Goal: Book appointment/travel/reservation

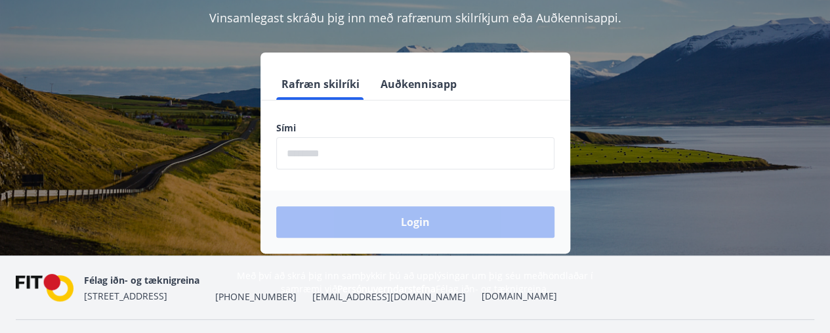
scroll to position [129, 0]
click at [464, 159] on input "phone" at bounding box center [415, 154] width 278 height 32
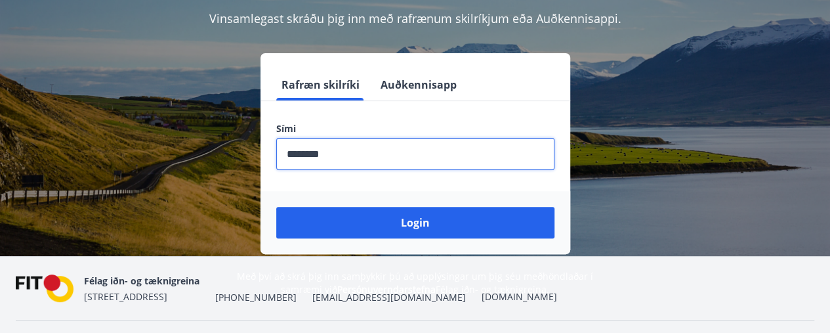
type input "********"
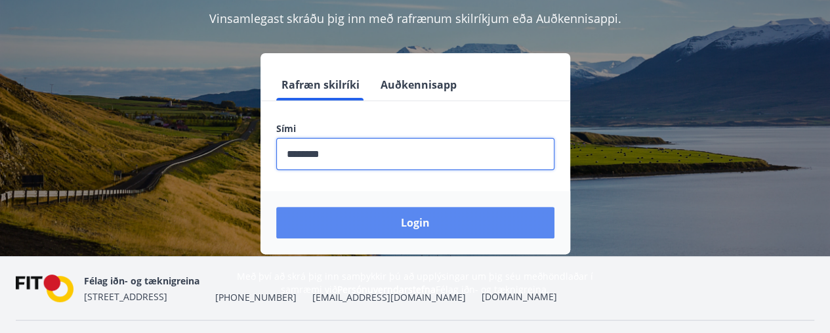
click at [446, 216] on button "Login" at bounding box center [415, 222] width 278 height 31
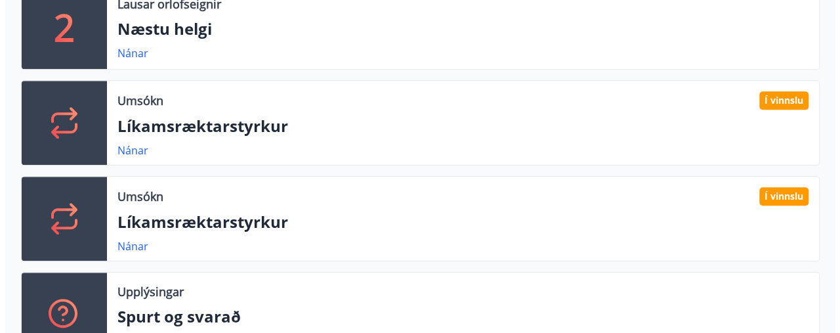
scroll to position [466, 0]
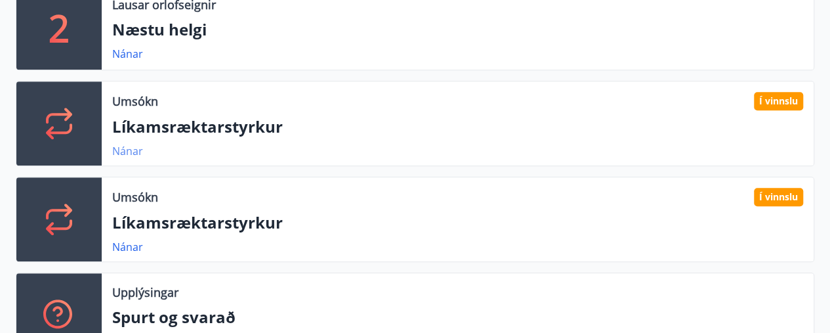
click at [134, 150] on link "Nánar" at bounding box center [127, 151] width 31 height 14
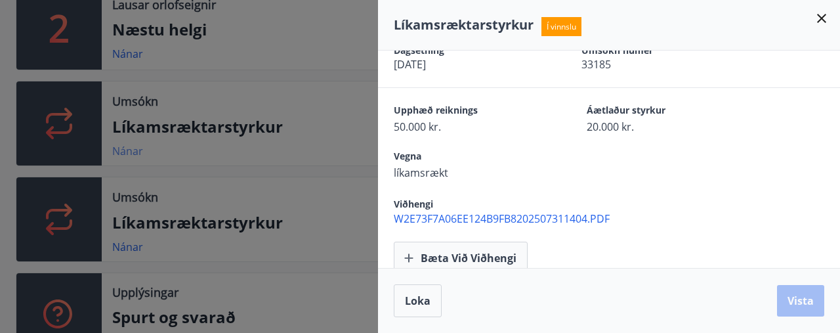
scroll to position [28, 0]
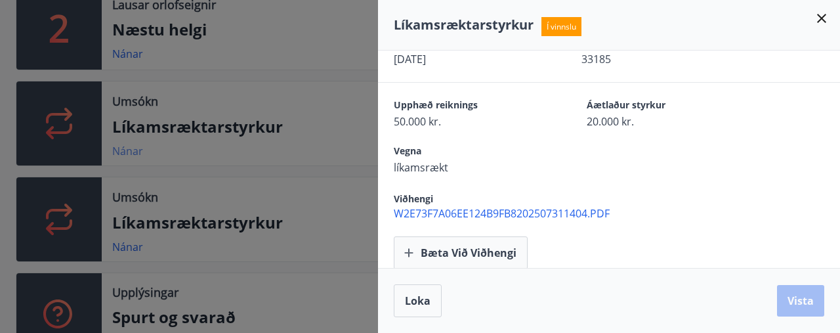
click at [816, 18] on icon at bounding box center [821, 18] width 16 height 16
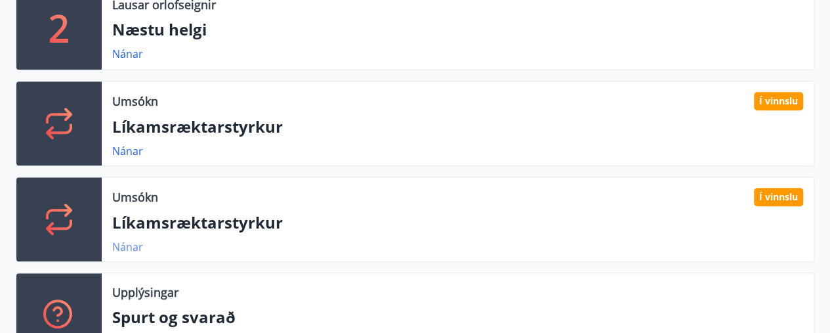
click at [132, 242] on link "Nánar" at bounding box center [127, 246] width 31 height 14
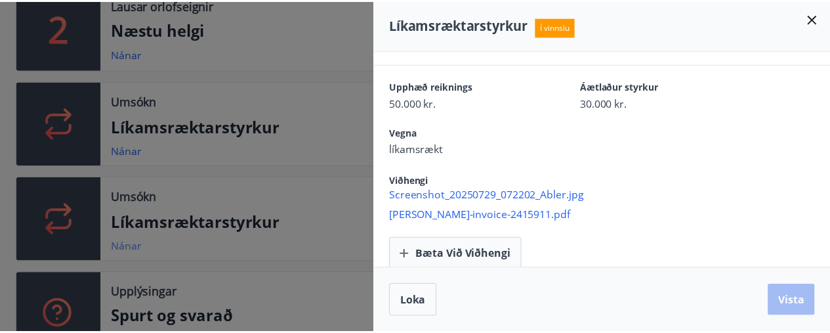
scroll to position [47, 0]
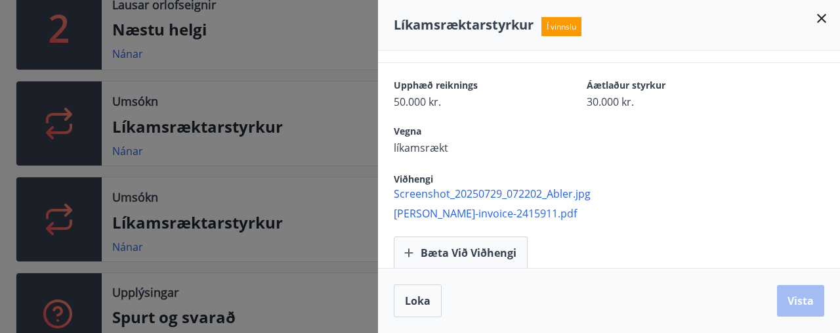
click at [665, 136] on div "Vegna líkamsrækt" at bounding box center [617, 140] width 446 height 30
click at [822, 21] on icon at bounding box center [821, 18] width 9 height 9
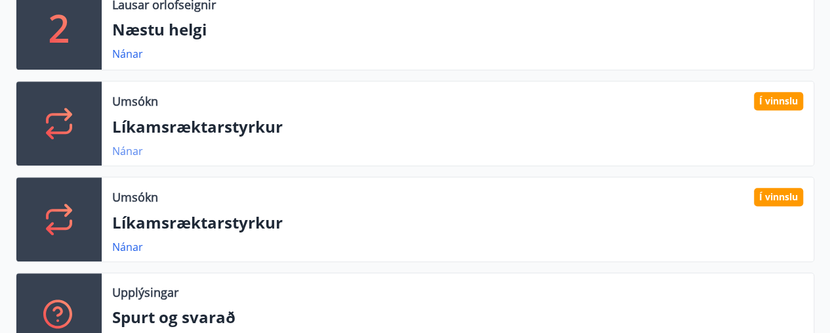
click at [130, 148] on link "Nánar" at bounding box center [127, 151] width 31 height 14
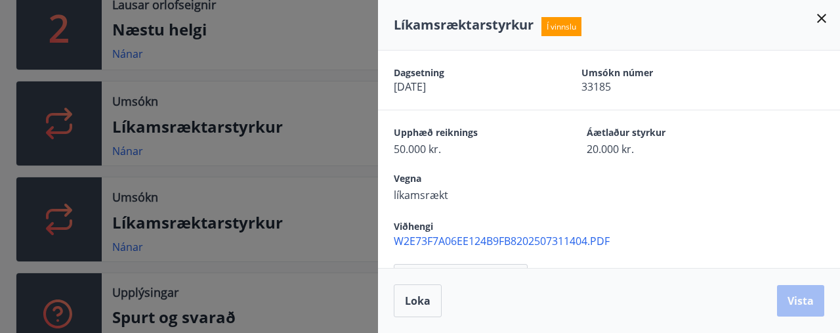
click at [819, 18] on icon at bounding box center [821, 18] width 16 height 16
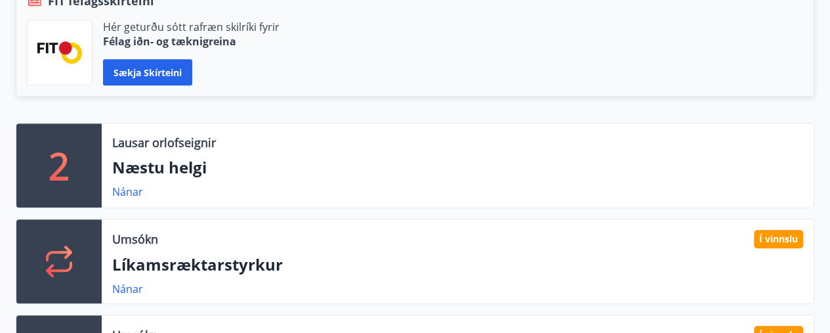
scroll to position [329, 0]
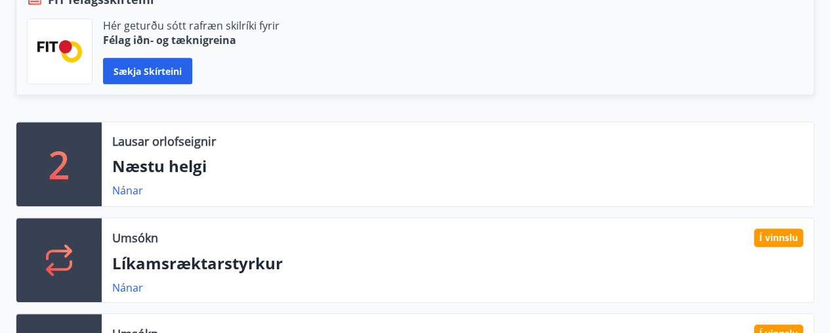
click at [142, 188] on div "Nánar" at bounding box center [132, 190] width 41 height 16
click at [117, 193] on link "Nánar" at bounding box center [127, 190] width 31 height 14
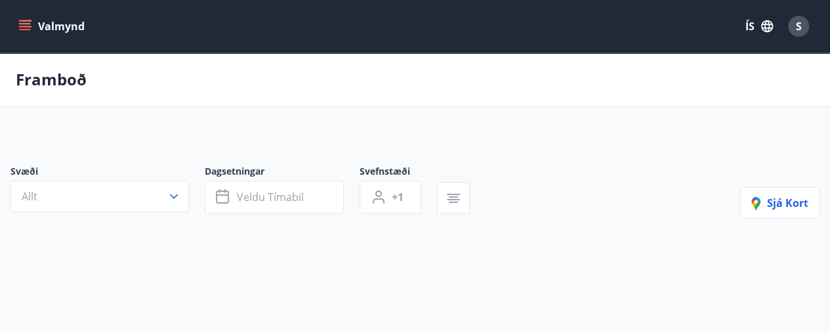
type input "*"
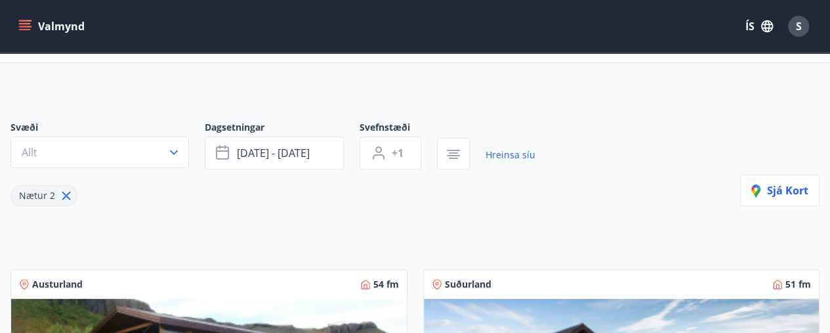
scroll to position [51, 0]
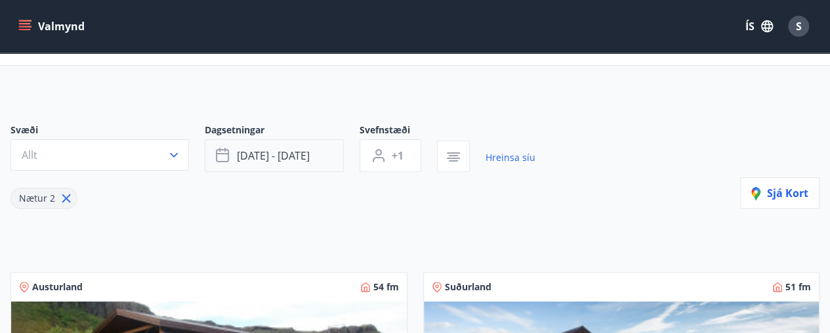
click at [312, 158] on button "[DATE] - [DATE]" at bounding box center [274, 155] width 139 height 33
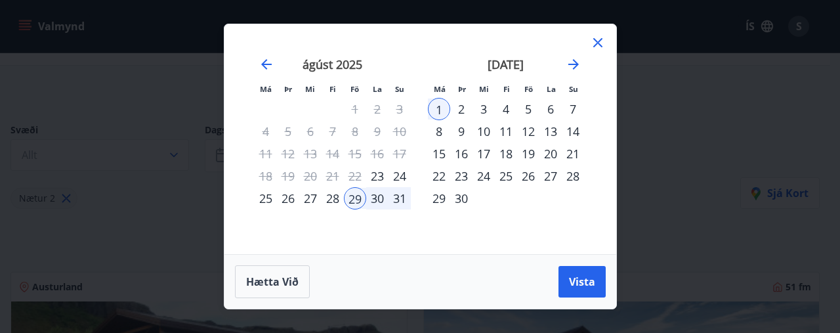
click at [358, 199] on div "29" at bounding box center [355, 198] width 22 height 22
click at [400, 198] on div "31" at bounding box center [399, 198] width 22 height 22
click at [586, 290] on button "Vista" at bounding box center [581, 281] width 47 height 31
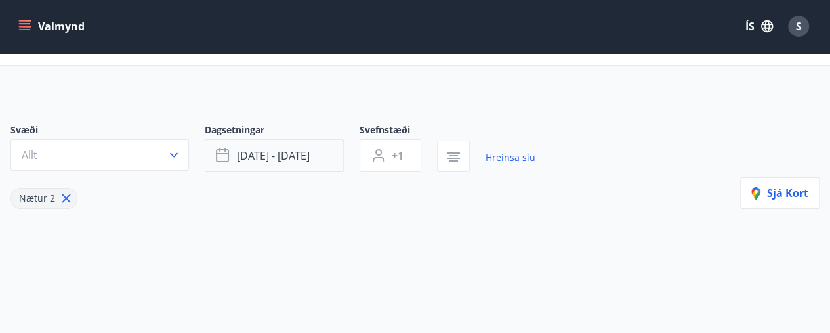
click at [290, 159] on span "[DATE] - [DATE]" at bounding box center [273, 155] width 73 height 14
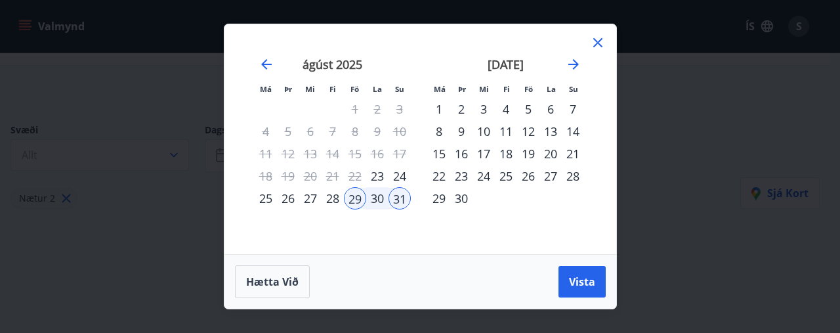
click at [533, 181] on div "26" at bounding box center [528, 176] width 22 height 22
click at [573, 186] on div "28" at bounding box center [572, 176] width 22 height 22
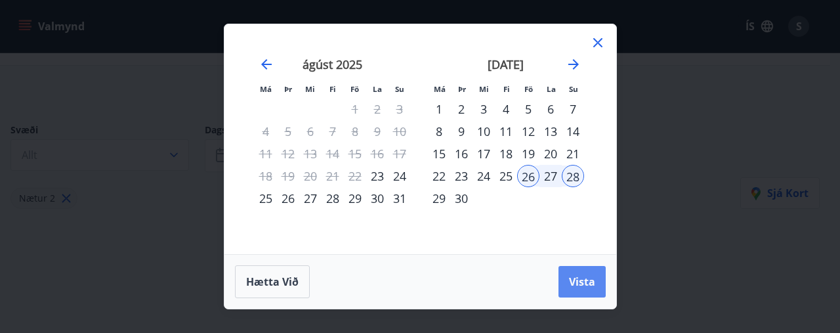
click at [586, 286] on span "Vista" at bounding box center [582, 281] width 26 height 14
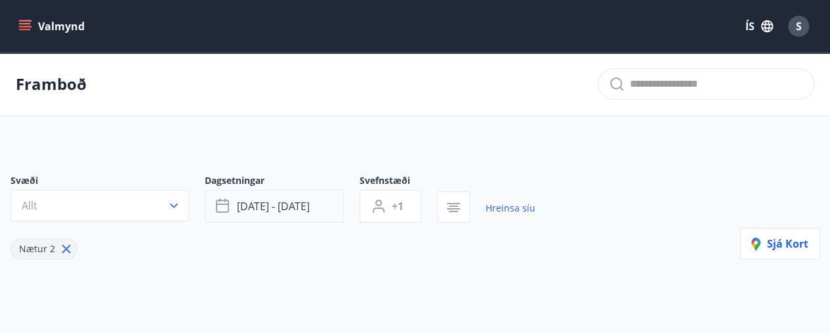
click at [289, 205] on span "[DATE] - [DATE]" at bounding box center [273, 206] width 73 height 14
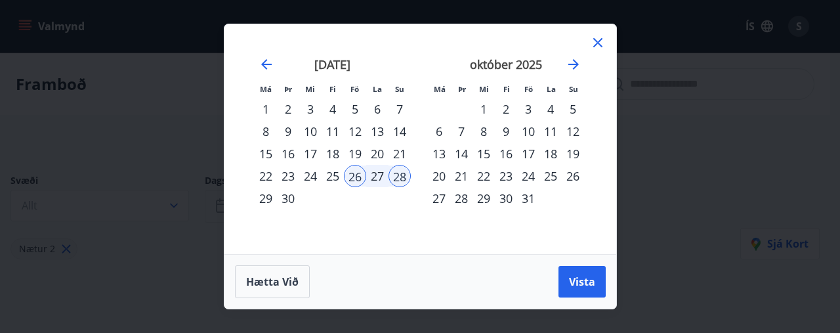
click at [597, 43] on icon at bounding box center [597, 43] width 2 height 2
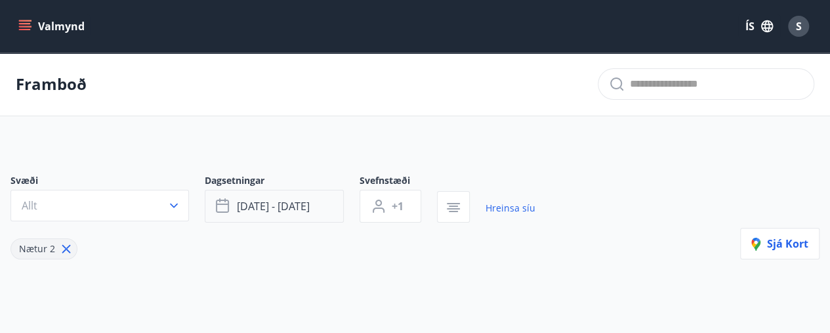
click at [314, 212] on button "[DATE] - [DATE]" at bounding box center [274, 206] width 139 height 33
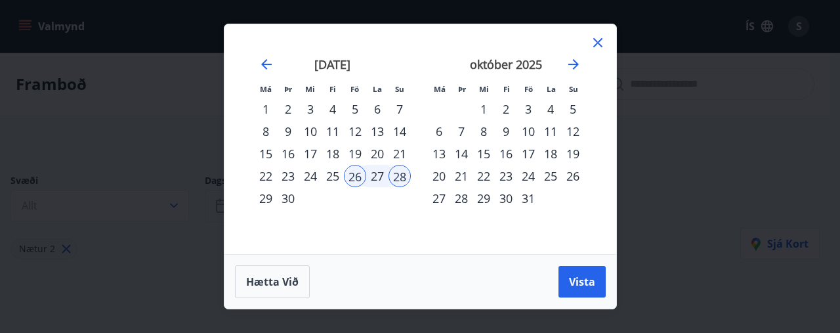
click at [289, 282] on span "Hætta við" at bounding box center [272, 281] width 52 height 14
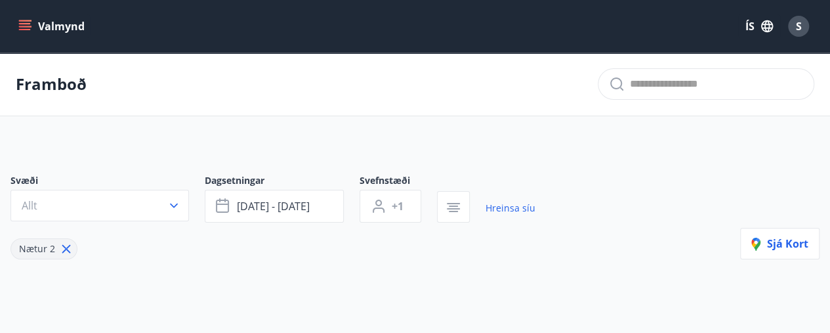
click at [30, 23] on icon "menu" at bounding box center [24, 26] width 13 height 13
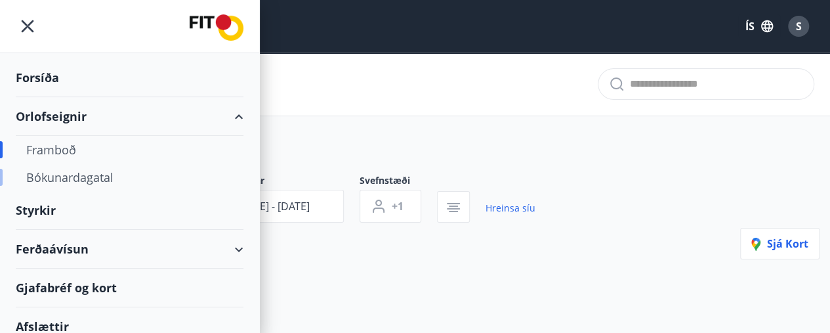
click at [92, 177] on div "Bókunardagatal" at bounding box center [129, 177] width 207 height 28
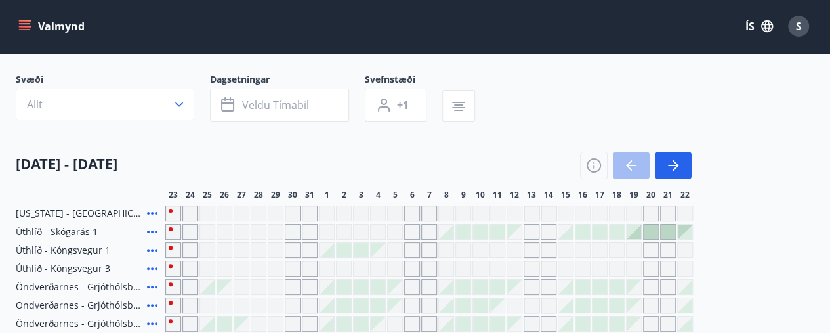
scroll to position [73, 0]
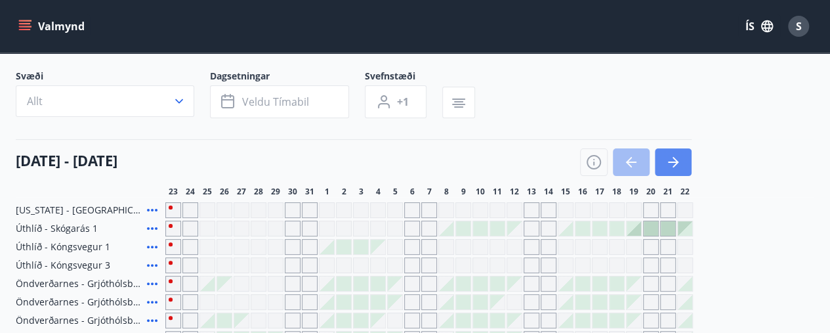
click at [675, 161] on icon "button" at bounding box center [673, 161] width 10 height 1
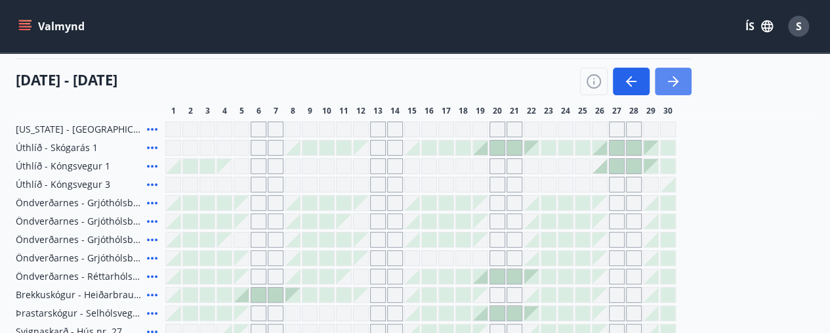
scroll to position [153, 0]
click at [21, 201] on span "Öndverðarnes - Grjóthólsbraut 1" at bounding box center [79, 203] width 126 height 13
click at [31, 205] on span "Öndverðarnes - Grjóthólsbraut 1" at bounding box center [79, 203] width 126 height 13
click at [153, 202] on icon at bounding box center [152, 203] width 10 height 3
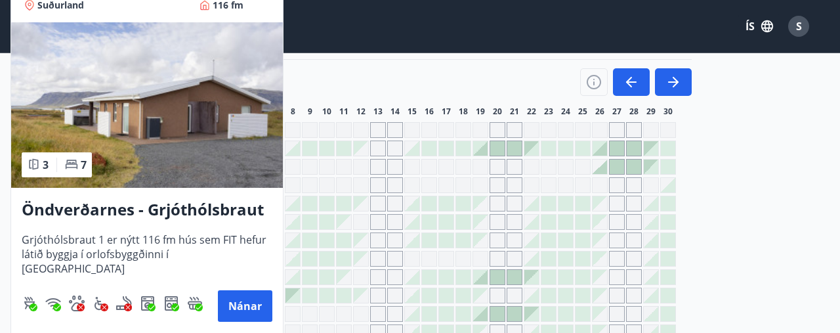
click at [243, 152] on img at bounding box center [147, 104] width 272 height 165
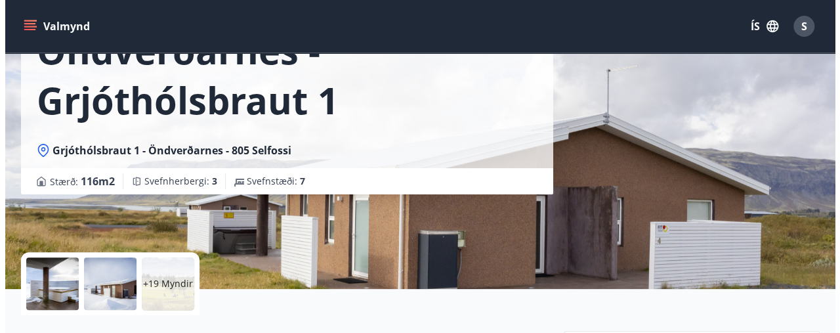
scroll to position [104, 0]
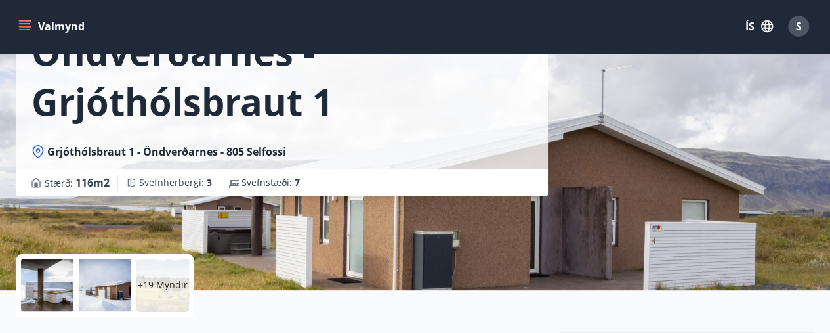
click at [67, 295] on div at bounding box center [47, 284] width 52 height 52
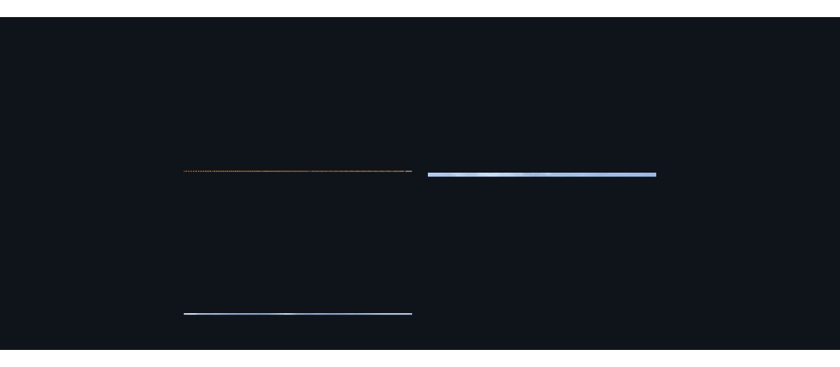
scroll to position [1536, 0]
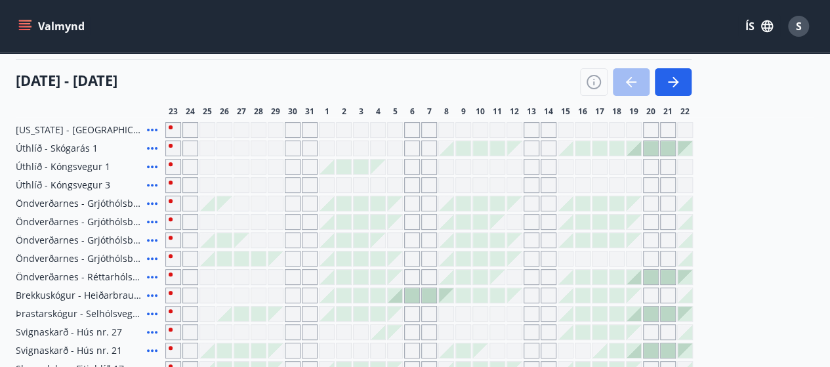
scroll to position [162, 0]
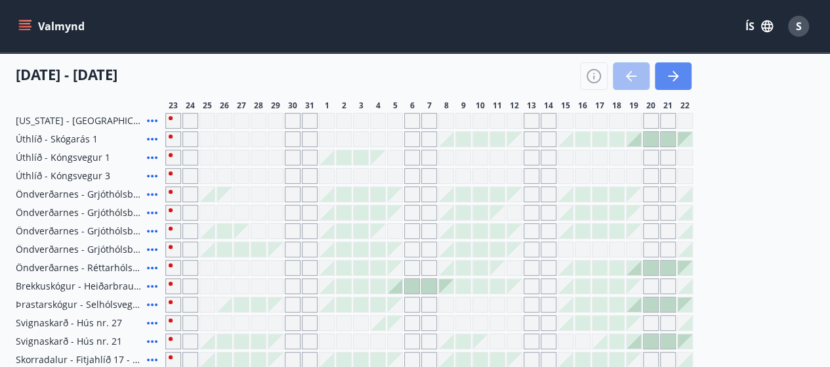
click at [675, 76] on icon "button" at bounding box center [673, 75] width 10 height 1
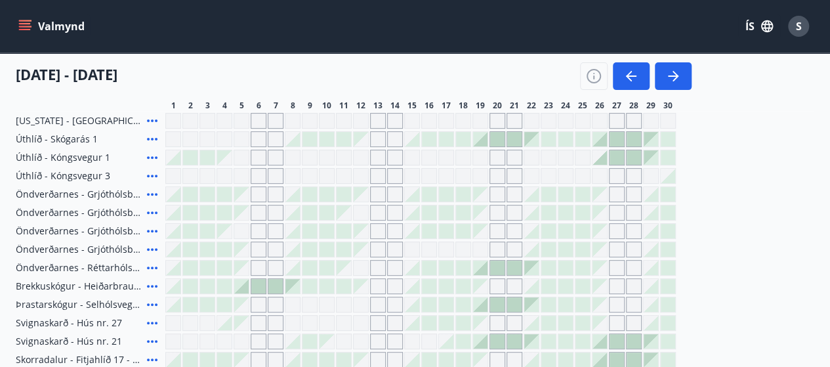
click at [21, 174] on span "Úthlíð - Kóngsvegur 3" at bounding box center [63, 175] width 94 height 13
click at [154, 177] on icon at bounding box center [152, 176] width 16 height 16
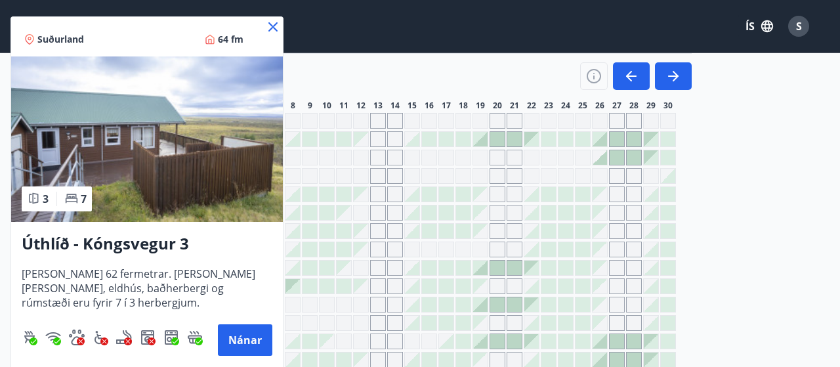
click at [722, 164] on div at bounding box center [420, 183] width 840 height 367
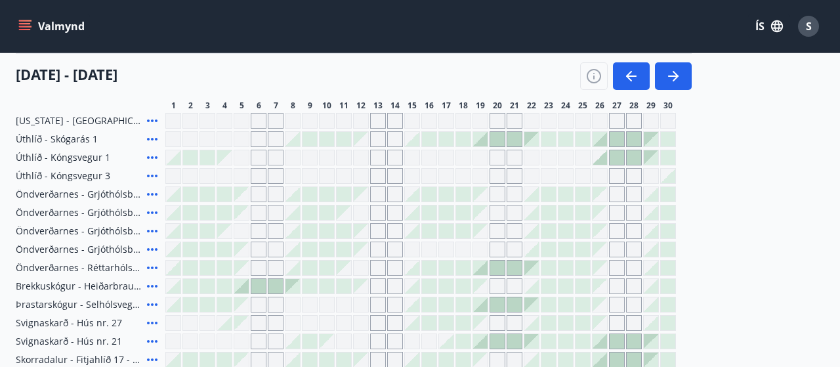
click at [268, 12] on div "Valmynd ÍS S" at bounding box center [420, 25] width 808 height 31
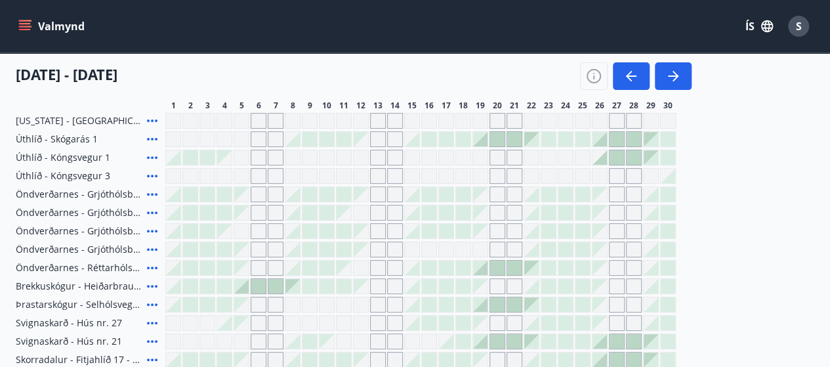
click at [272, 26] on div "Valmynd ÍS S" at bounding box center [415, 25] width 798 height 31
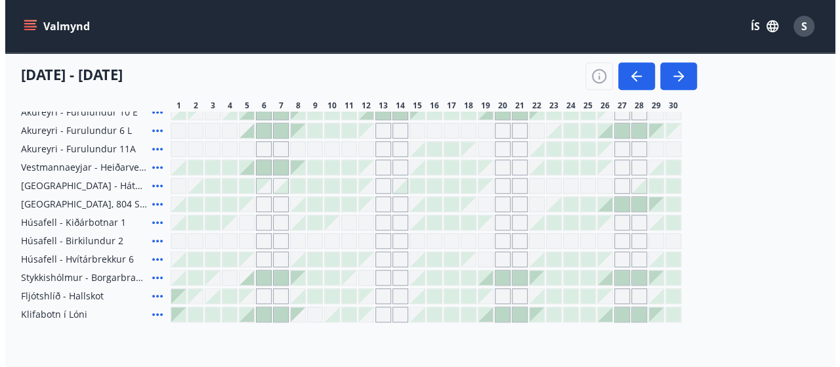
scroll to position [522, 0]
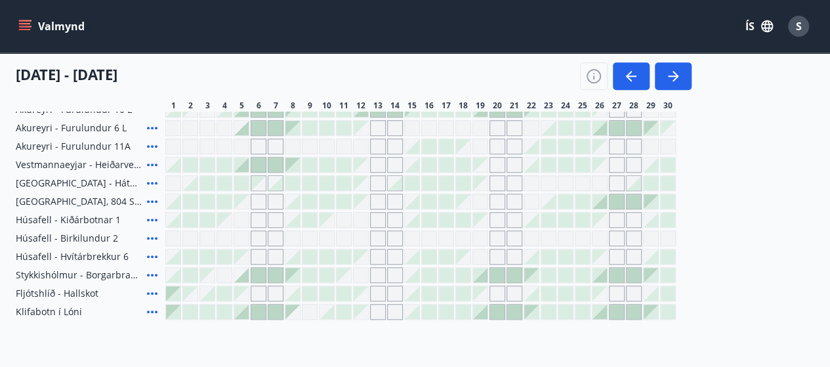
click at [20, 241] on span "Húsafell - Birkilundur 2" at bounding box center [67, 238] width 102 height 13
click at [152, 237] on icon at bounding box center [152, 238] width 10 height 3
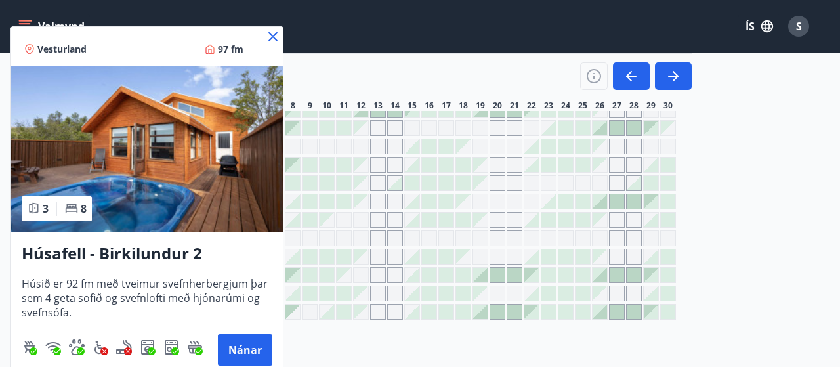
click at [220, 190] on img at bounding box center [147, 148] width 272 height 165
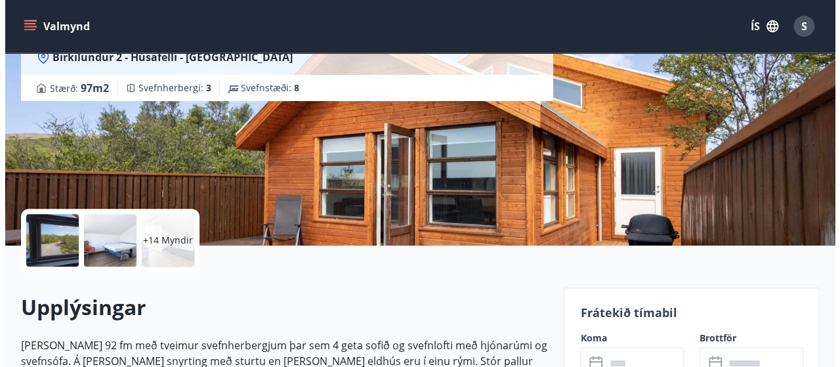
scroll to position [153, 0]
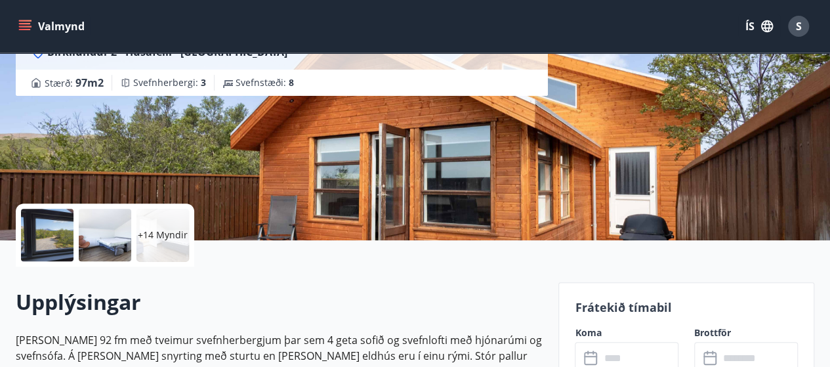
click at [50, 239] on div at bounding box center [47, 235] width 52 height 52
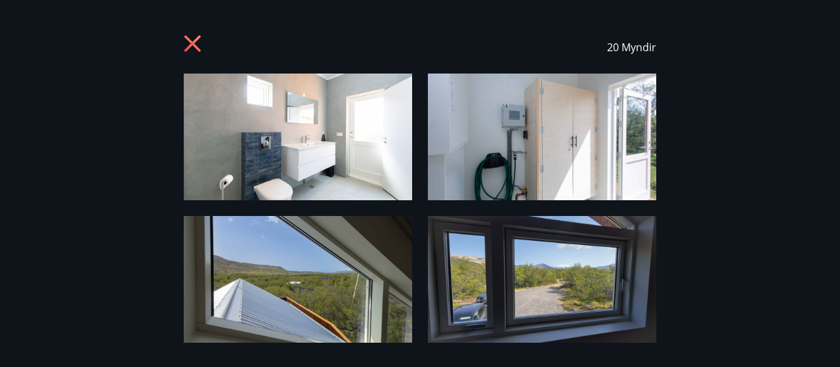
click at [358, 146] on img at bounding box center [298, 136] width 228 height 127
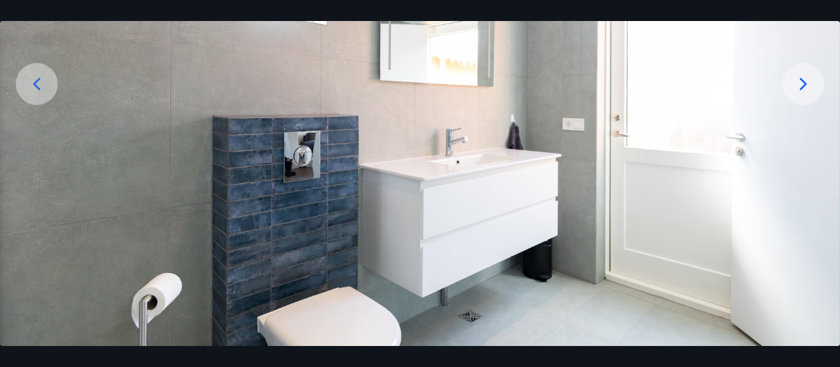
scroll to position [194, 0]
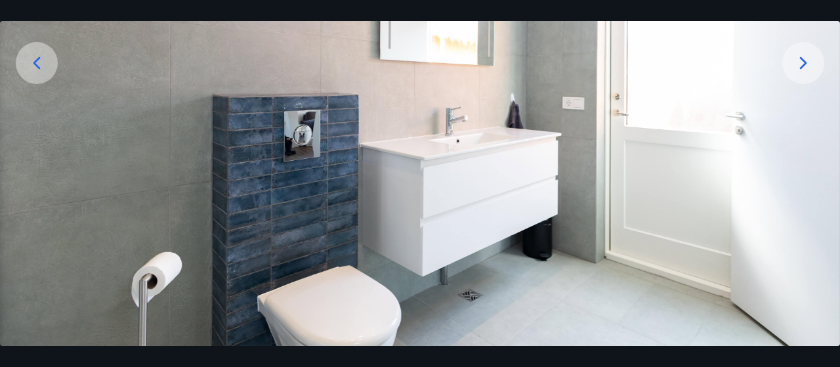
click at [800, 68] on icon at bounding box center [803, 62] width 7 height 12
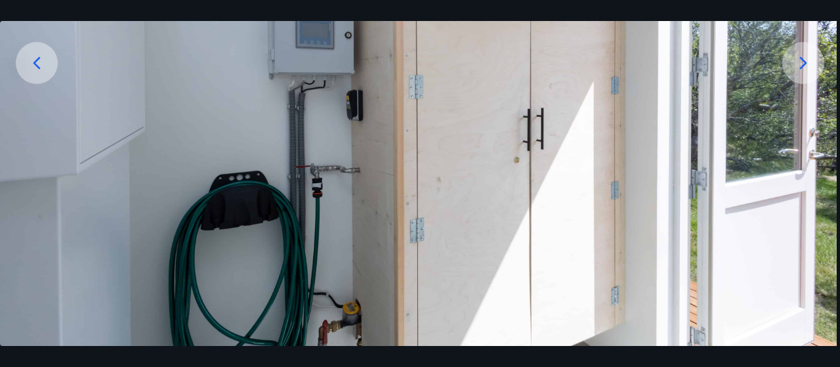
click at [808, 71] on icon at bounding box center [802, 62] width 21 height 21
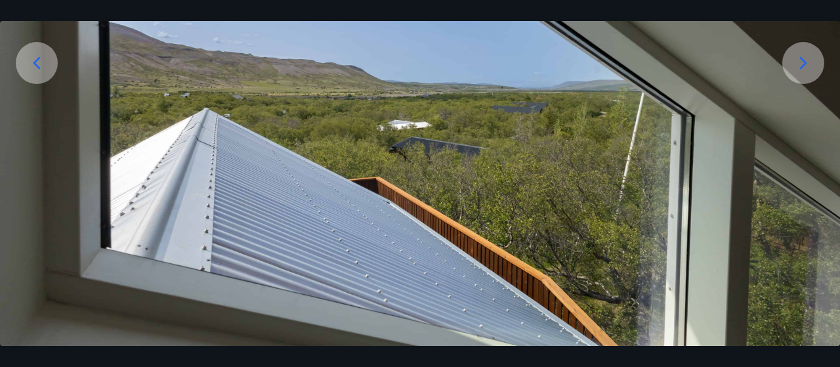
click at [788, 78] on img at bounding box center [420, 112] width 840 height 466
click at [801, 68] on icon at bounding box center [802, 62] width 21 height 21
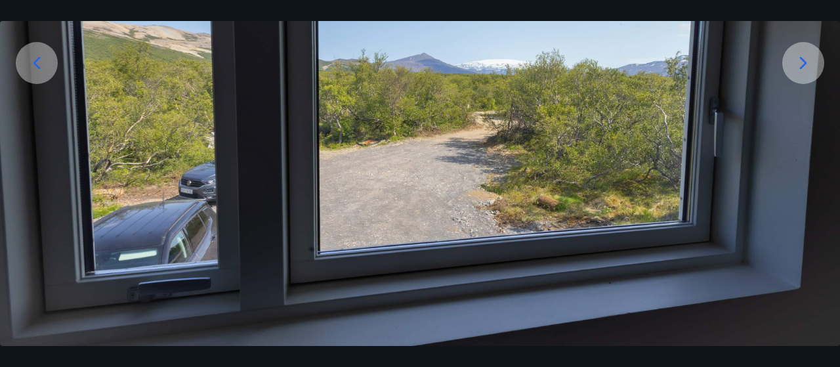
click at [795, 71] on icon at bounding box center [802, 62] width 21 height 21
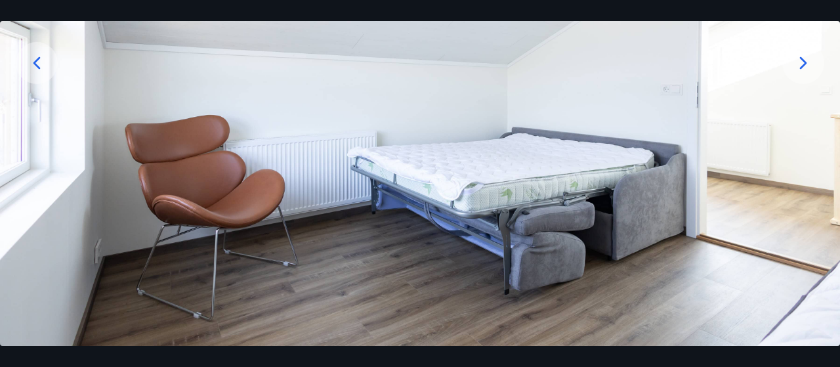
click at [800, 58] on icon at bounding box center [803, 62] width 7 height 12
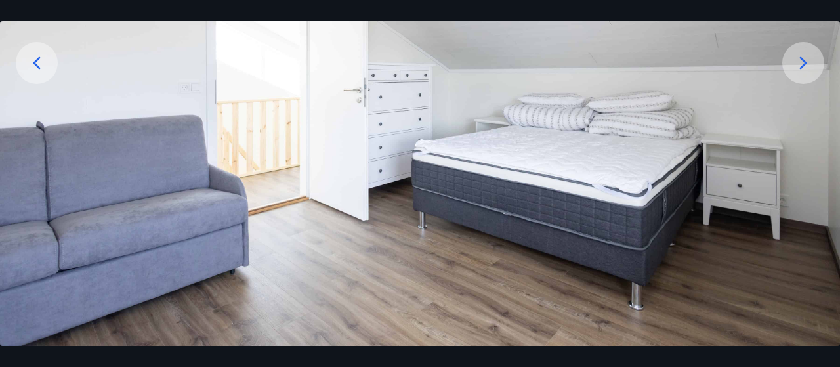
click at [799, 71] on icon at bounding box center [802, 62] width 21 height 21
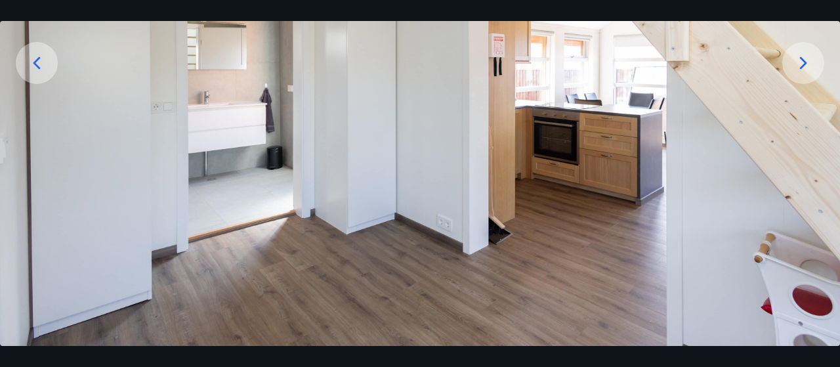
click at [807, 64] on icon at bounding box center [802, 62] width 21 height 21
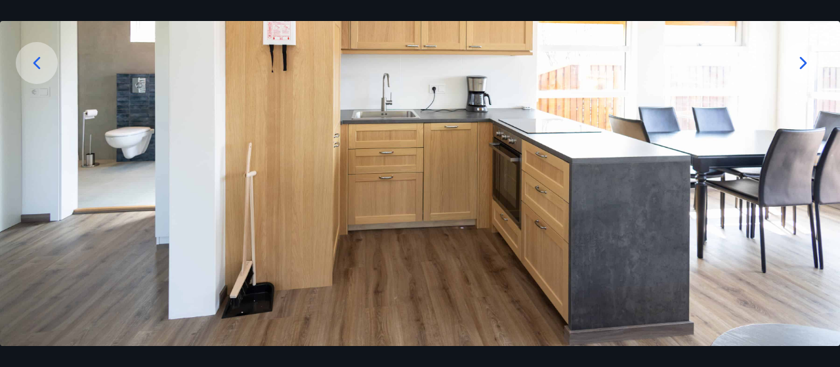
click at [797, 62] on icon at bounding box center [802, 62] width 21 height 21
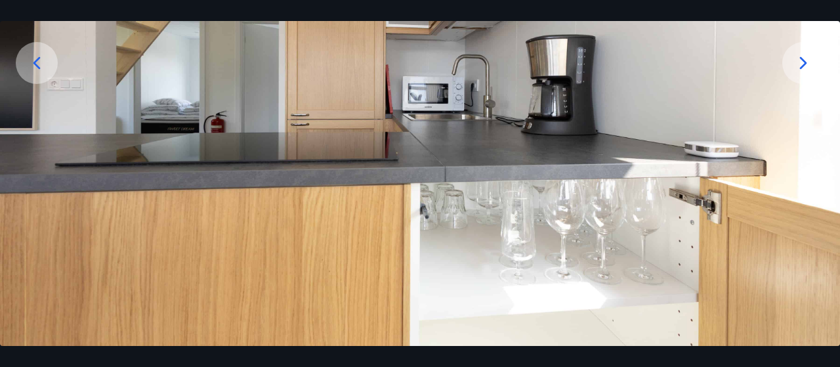
click at [803, 64] on icon at bounding box center [802, 62] width 21 height 21
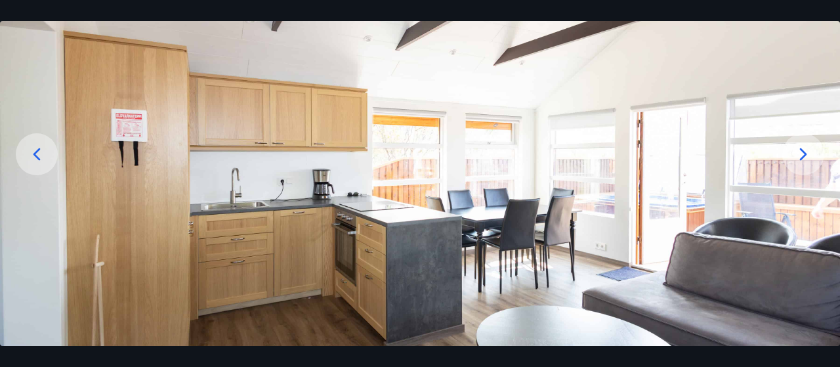
scroll to position [105, 0]
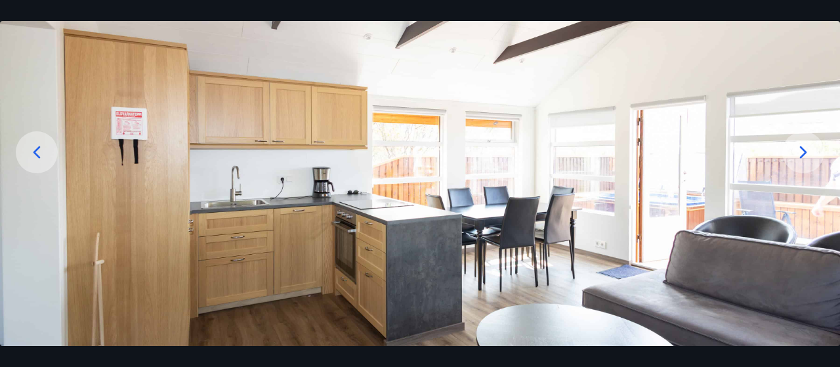
click at [774, 138] on img at bounding box center [420, 202] width 840 height 466
click at [801, 153] on icon at bounding box center [802, 152] width 21 height 21
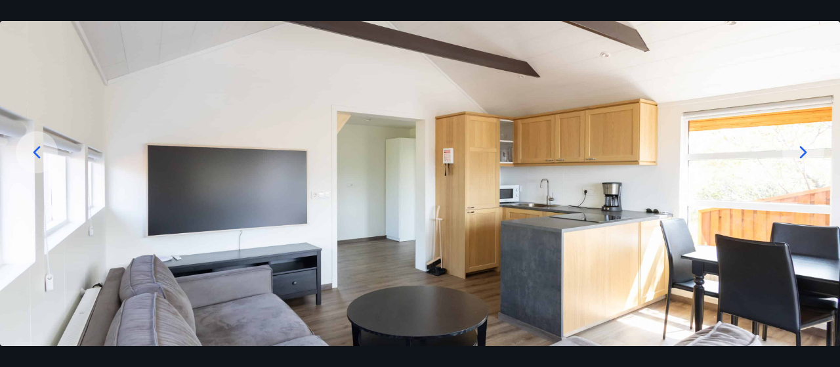
click at [815, 144] on div at bounding box center [803, 152] width 42 height 42
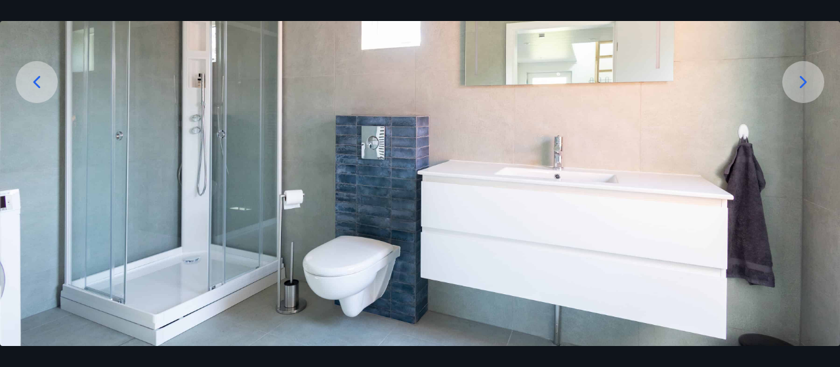
scroll to position [194, 0]
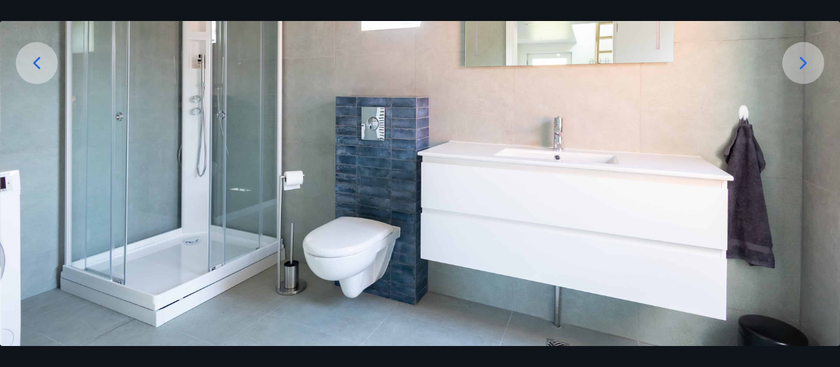
click at [790, 70] on div at bounding box center [803, 63] width 42 height 42
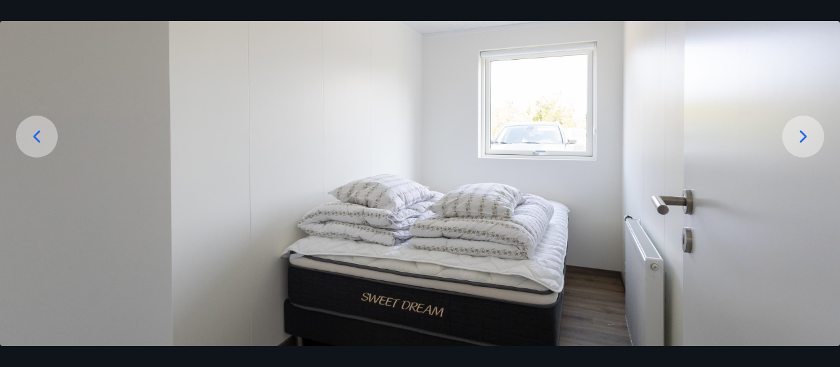
scroll to position [119, 0]
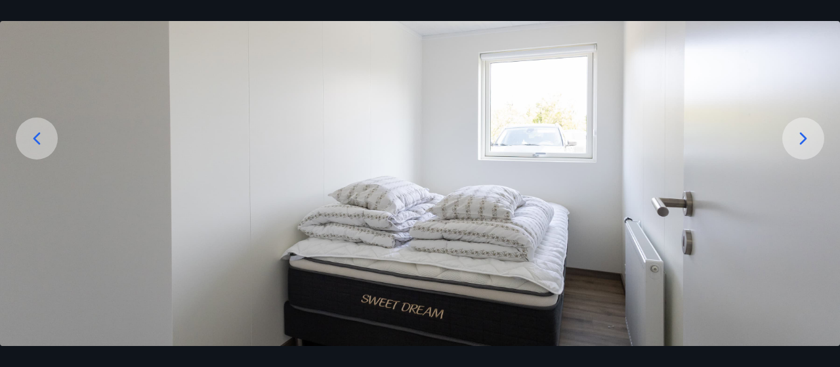
click at [797, 142] on icon at bounding box center [802, 138] width 21 height 21
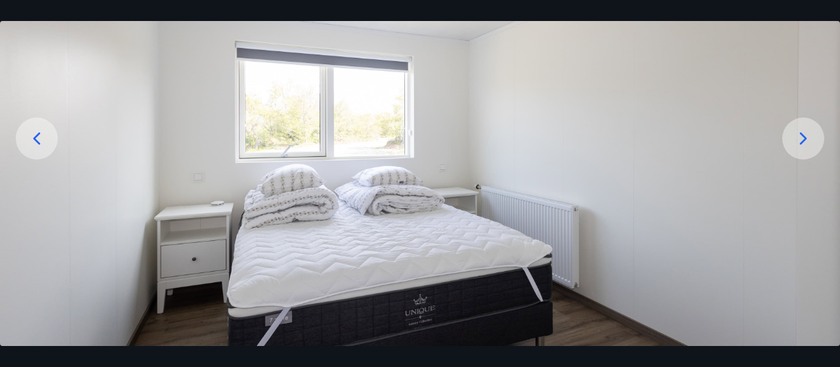
click at [811, 144] on icon at bounding box center [802, 138] width 21 height 21
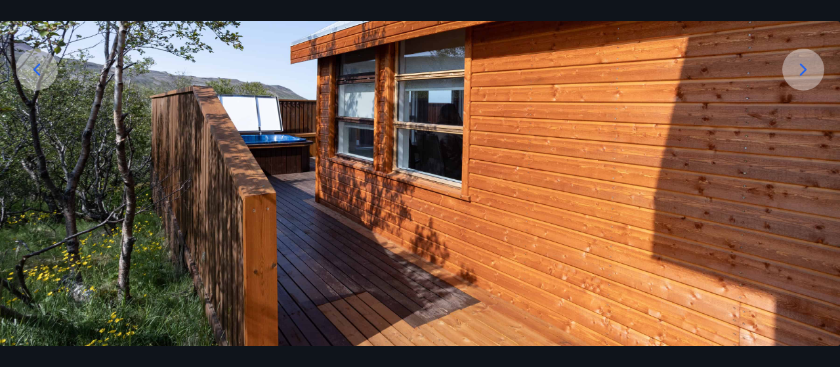
scroll to position [188, 0]
click at [798, 72] on icon at bounding box center [802, 68] width 21 height 21
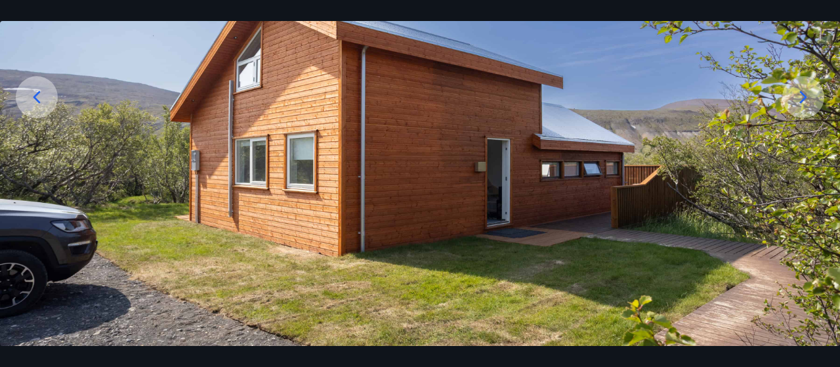
scroll to position [123, 0]
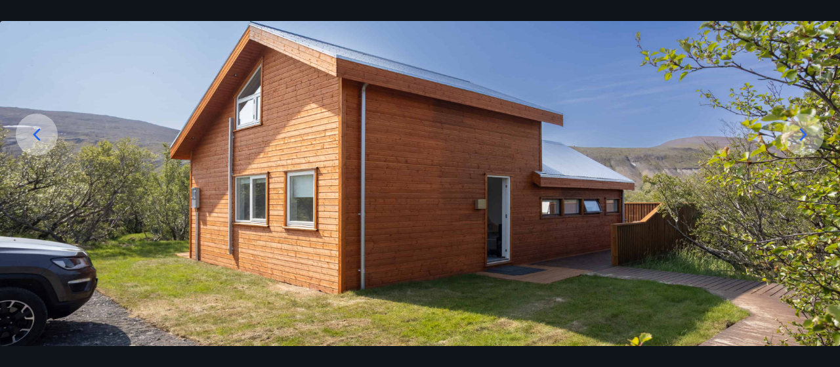
click at [794, 135] on icon at bounding box center [802, 134] width 21 height 21
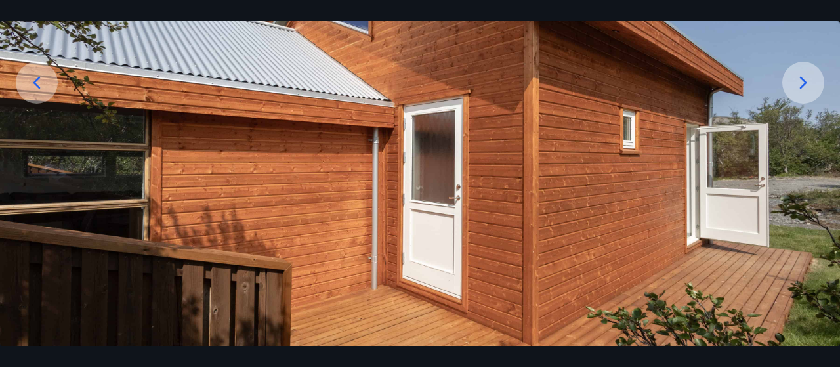
scroll to position [194, 0]
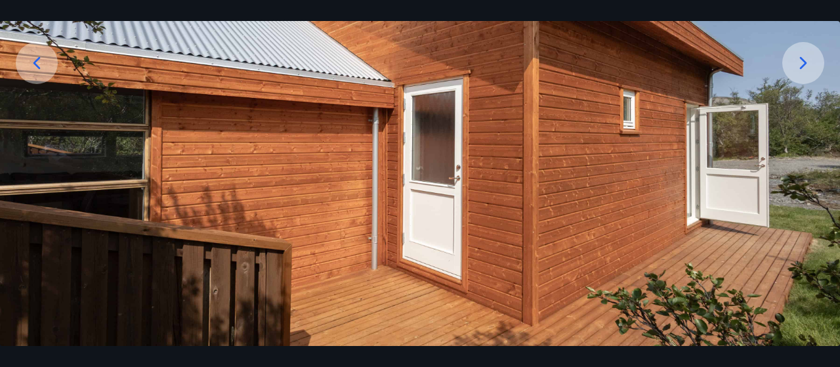
click at [798, 52] on icon at bounding box center [802, 62] width 21 height 21
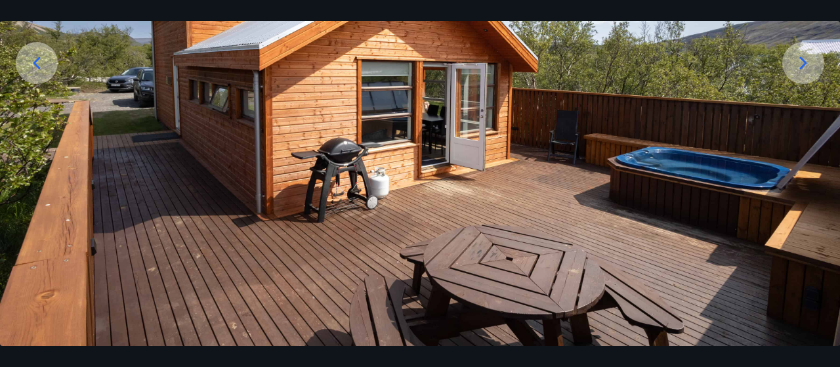
click at [797, 64] on icon at bounding box center [802, 62] width 21 height 21
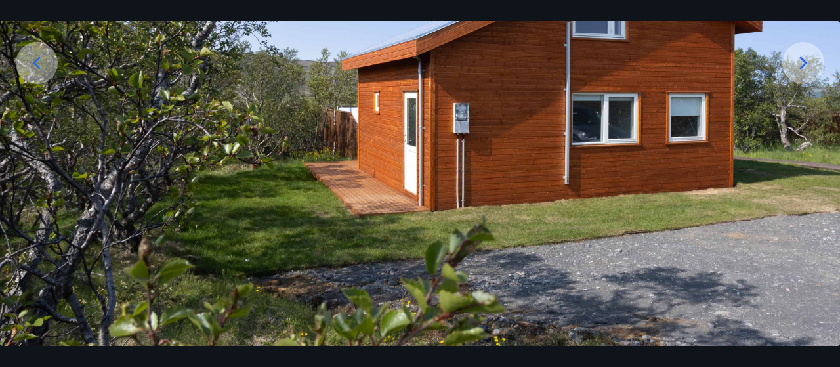
click at [792, 82] on img at bounding box center [420, 112] width 840 height 466
click at [804, 70] on icon at bounding box center [802, 62] width 21 height 21
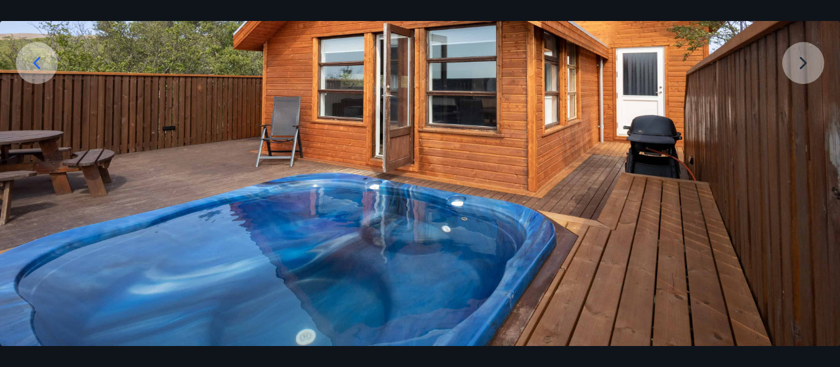
click at [796, 76] on img at bounding box center [420, 112] width 840 height 466
click at [812, 67] on img at bounding box center [420, 112] width 840 height 466
click at [815, 66] on img at bounding box center [420, 112] width 840 height 466
click at [811, 68] on img at bounding box center [420, 112] width 840 height 466
click at [808, 70] on img at bounding box center [420, 112] width 840 height 466
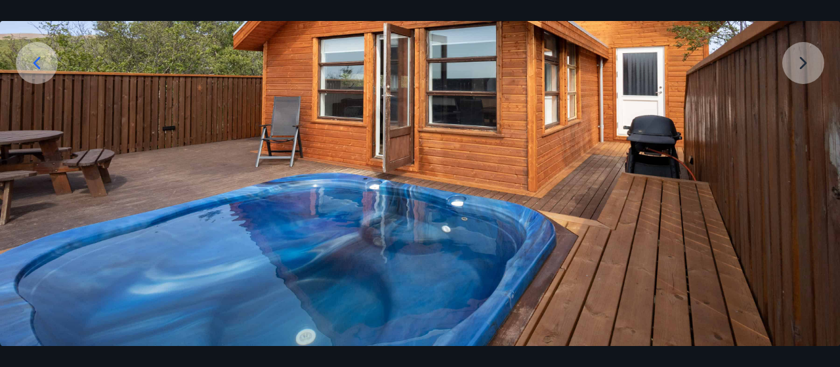
click at [799, 76] on img at bounding box center [420, 112] width 840 height 466
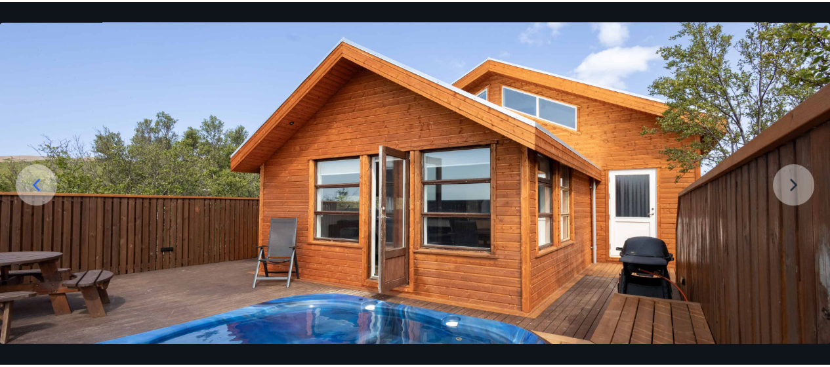
scroll to position [0, 0]
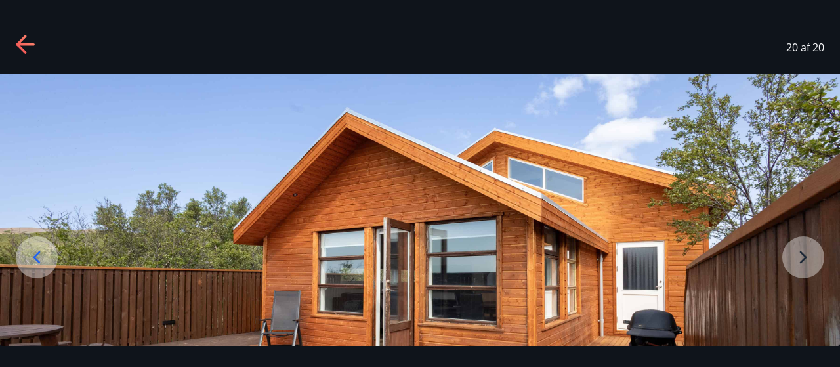
click at [6, 38] on div "20 af 20" at bounding box center [420, 47] width 840 height 52
click at [5, 40] on div "20 af 20" at bounding box center [420, 47] width 840 height 52
click at [22, 43] on icon at bounding box center [26, 45] width 21 height 21
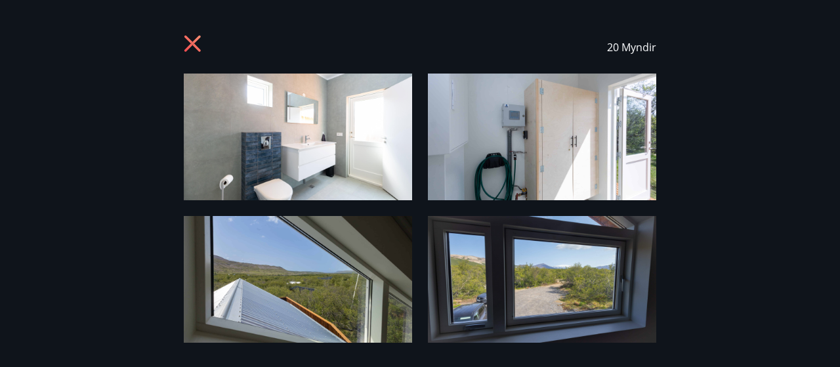
click at [192, 39] on icon at bounding box center [194, 45] width 21 height 21
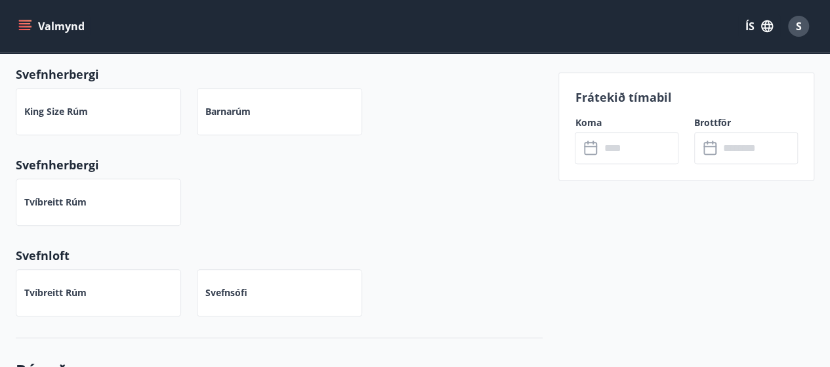
scroll to position [610, 0]
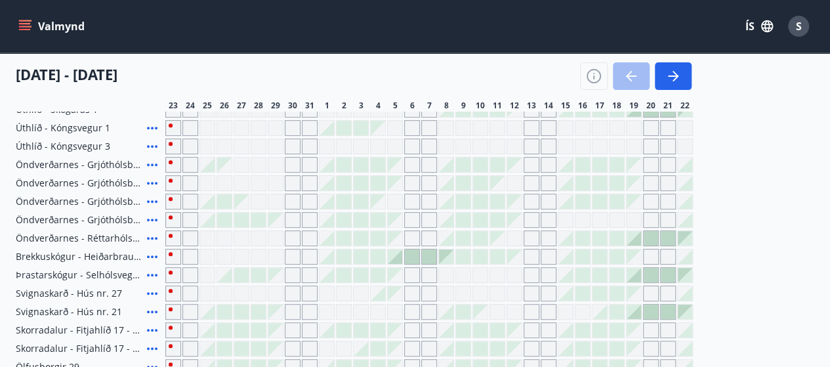
scroll to position [491, 0]
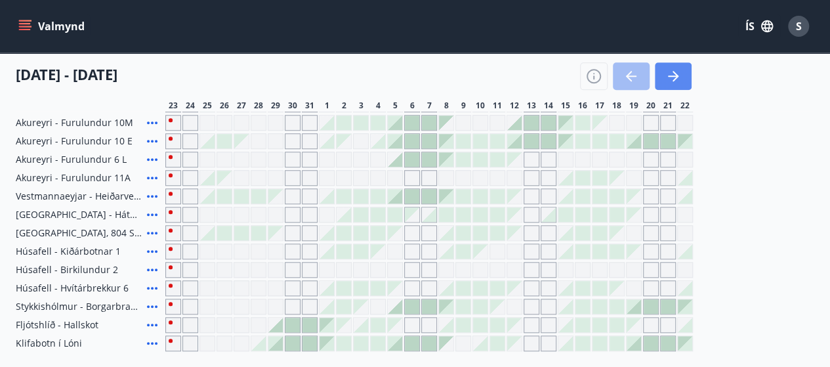
click at [673, 75] on icon "button" at bounding box center [673, 76] width 16 height 16
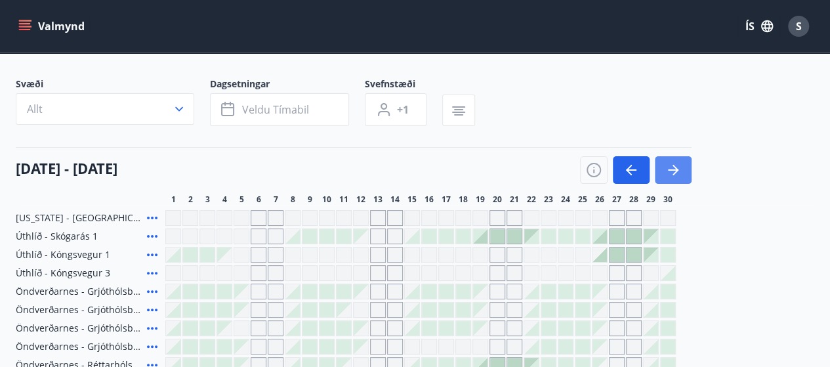
scroll to position [62, 0]
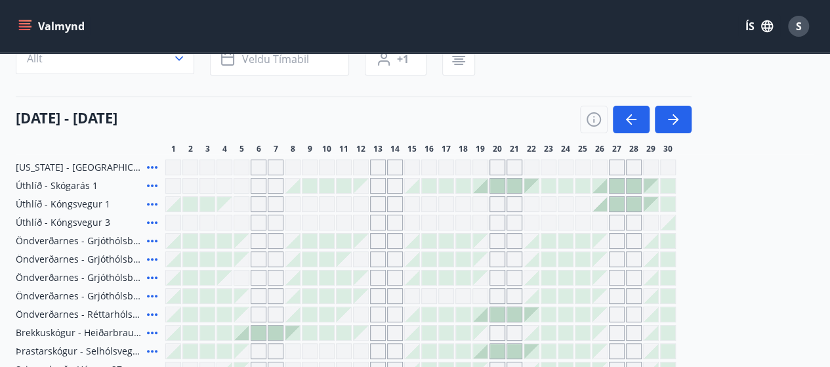
scroll to position [116, 0]
click at [156, 221] on icon at bounding box center [152, 221] width 10 height 3
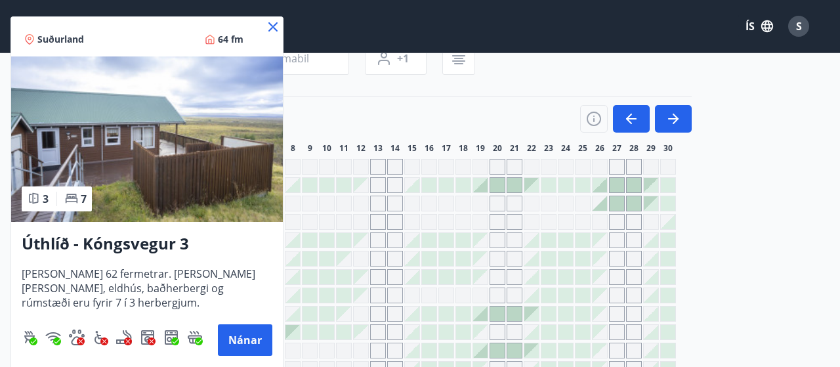
click at [188, 192] on img at bounding box center [147, 138] width 272 height 165
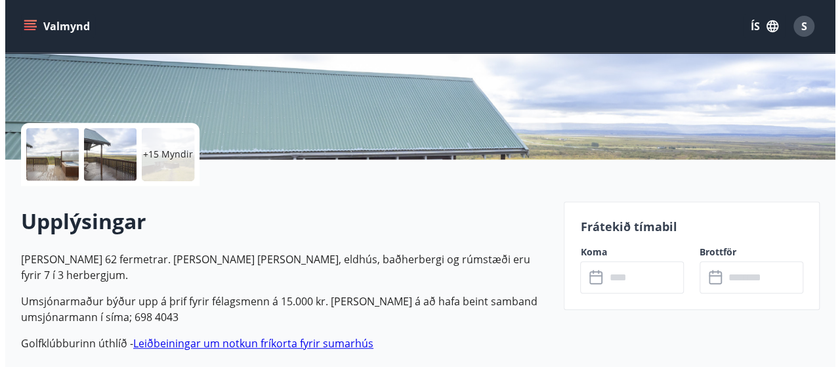
scroll to position [235, 0]
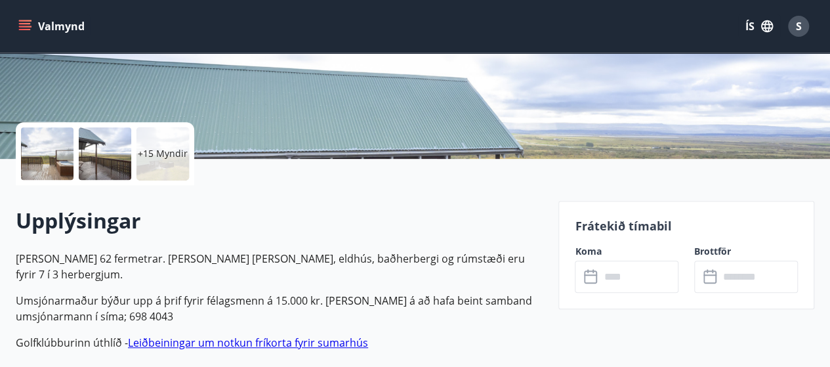
click at [168, 149] on p "+15 Myndir" at bounding box center [163, 153] width 50 height 13
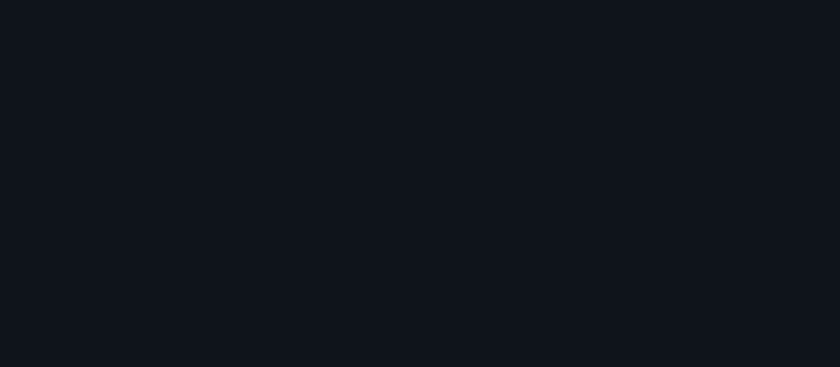
scroll to position [1282, 0]
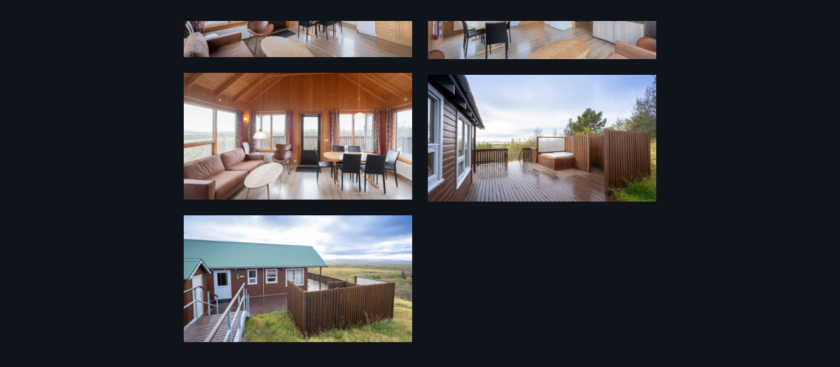
click at [91, 136] on div "21 Myndir" at bounding box center [420, 183] width 840 height 325
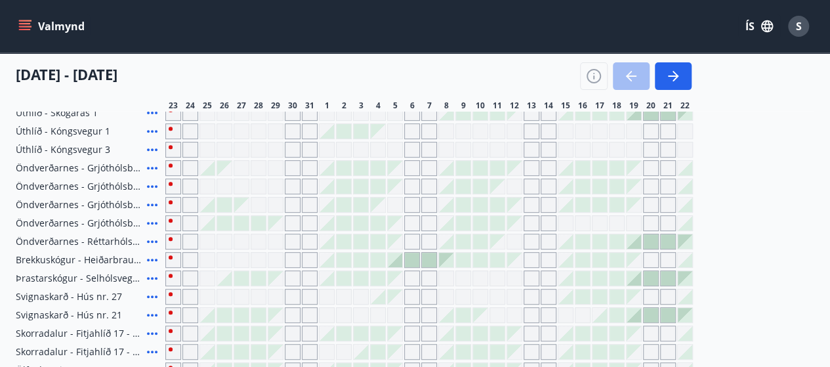
scroll to position [190, 0]
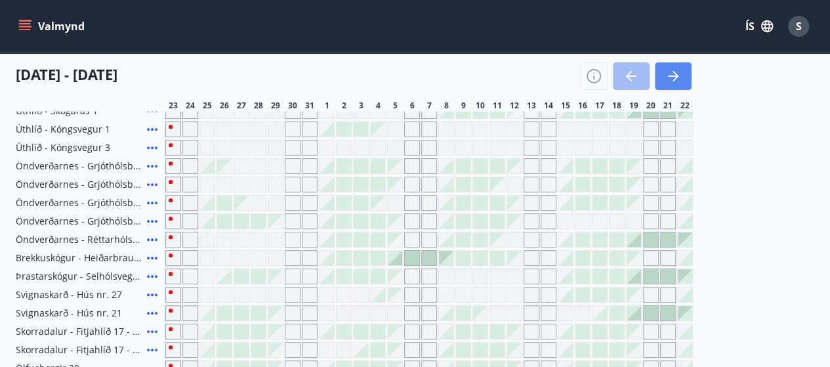
click at [674, 77] on icon "button" at bounding box center [673, 76] width 16 height 16
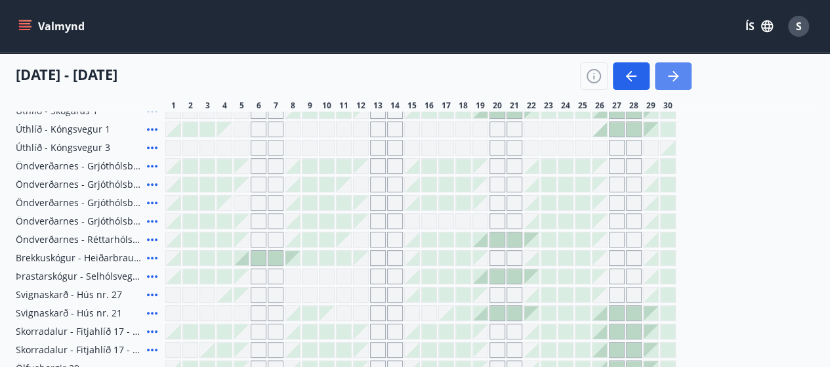
click at [670, 77] on icon "button" at bounding box center [673, 76] width 16 height 16
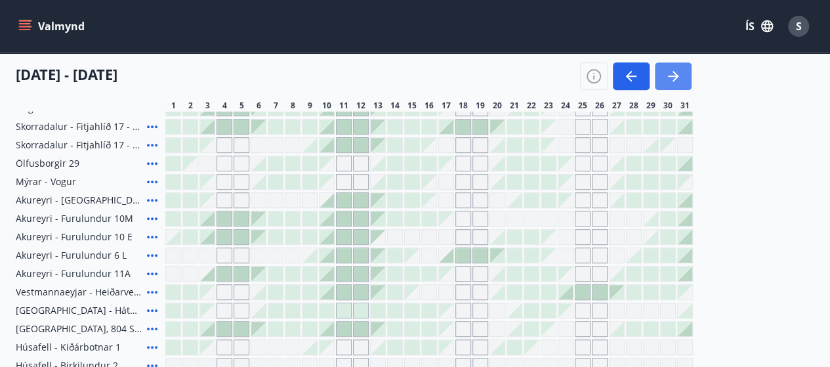
scroll to position [395, 0]
click at [631, 76] on icon "button" at bounding box center [631, 75] width 10 height 1
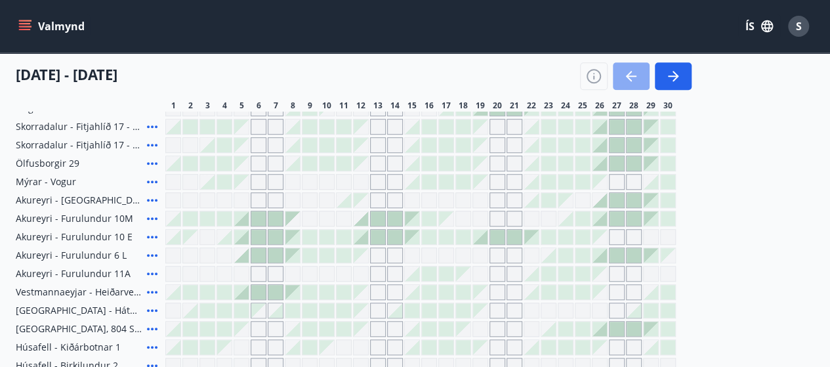
click at [622, 85] on button "button" at bounding box center [631, 76] width 37 height 28
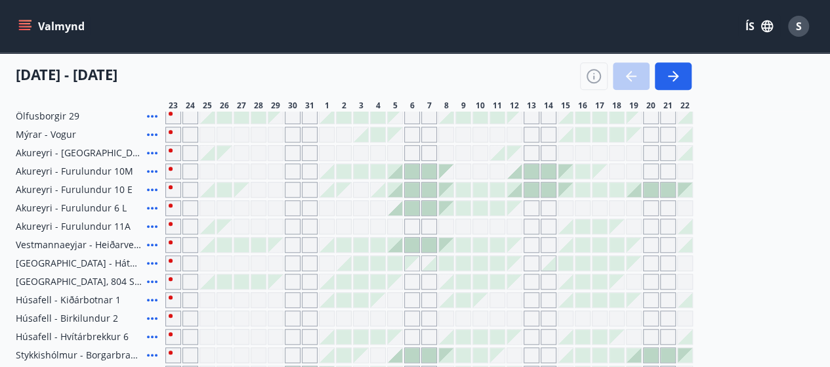
scroll to position [453, 0]
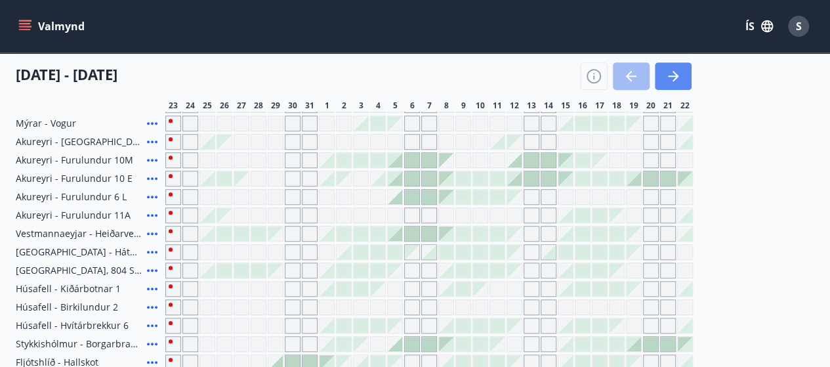
click at [664, 71] on button "button" at bounding box center [673, 76] width 37 height 28
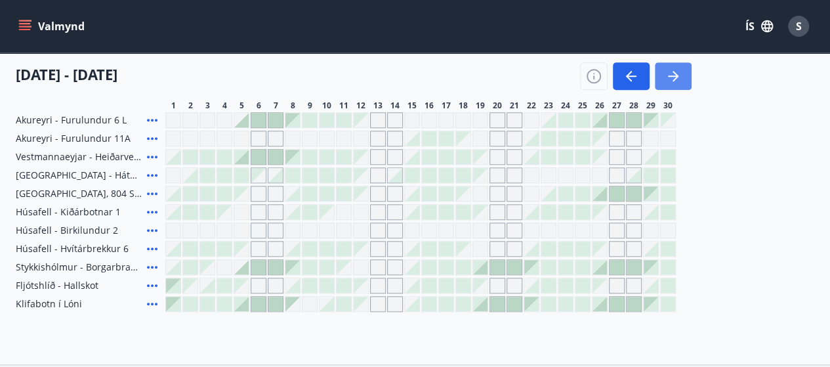
scroll to position [529, 0]
click at [615, 227] on div "Gráir dagar eru ekki bókanlegir" at bounding box center [617, 232] width 16 height 16
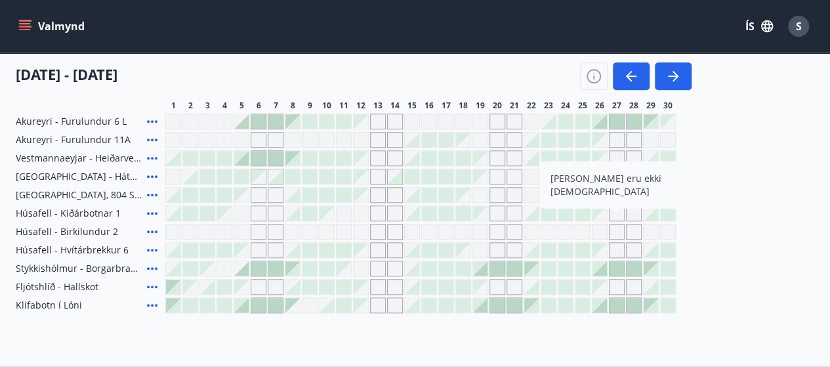
click at [669, 232] on div "Gráir dagar eru ekki bókanlegir" at bounding box center [668, 232] width 16 height 16
click at [647, 236] on div "Gráir dagar eru ekki bókanlegir" at bounding box center [651, 232] width 16 height 16
click at [617, 227] on div "Gráir dagar eru ekki bókanlegir" at bounding box center [617, 232] width 16 height 16
click at [660, 235] on div "Gráir dagar eru ekki bókanlegir" at bounding box center [668, 232] width 16 height 16
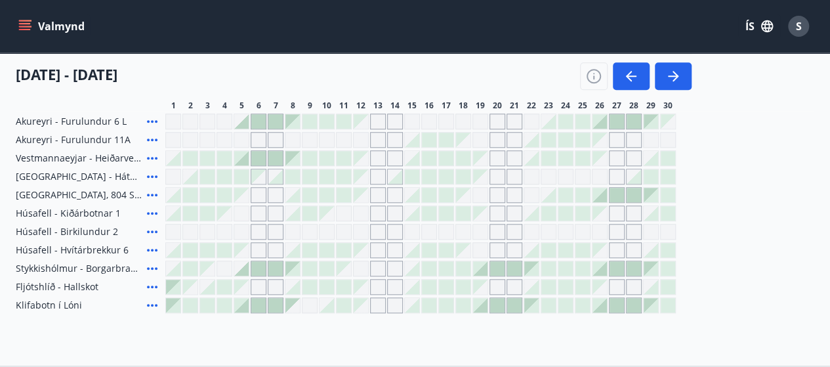
scroll to position [500, 0]
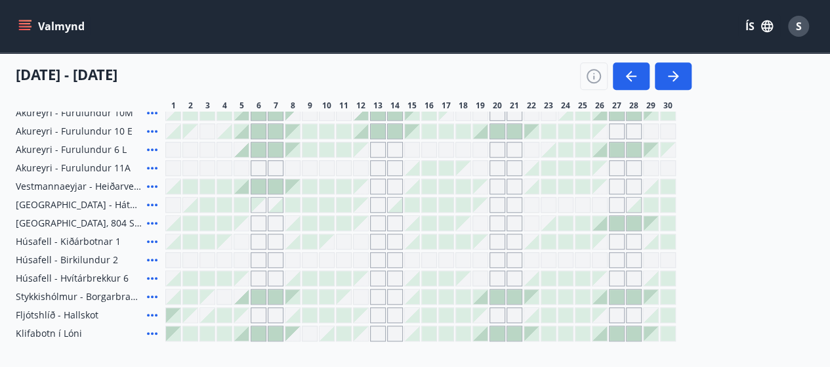
click at [611, 173] on div "Gráir dagar eru ekki bókanlegir" at bounding box center [617, 168] width 16 height 16
click at [619, 148] on div at bounding box center [616, 149] width 14 height 14
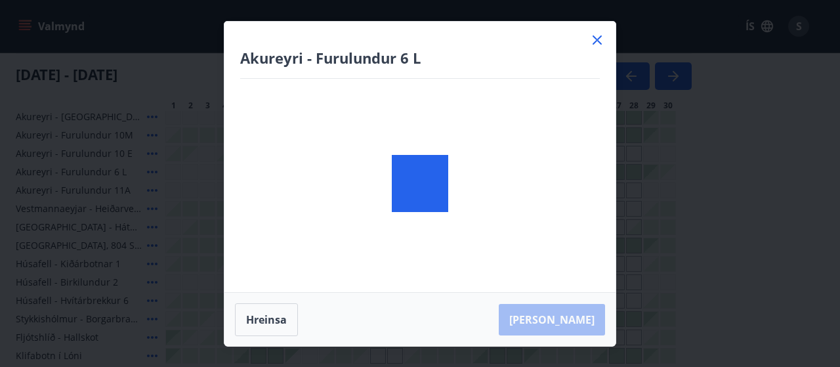
click at [614, 172] on div at bounding box center [419, 183] width 391 height 323
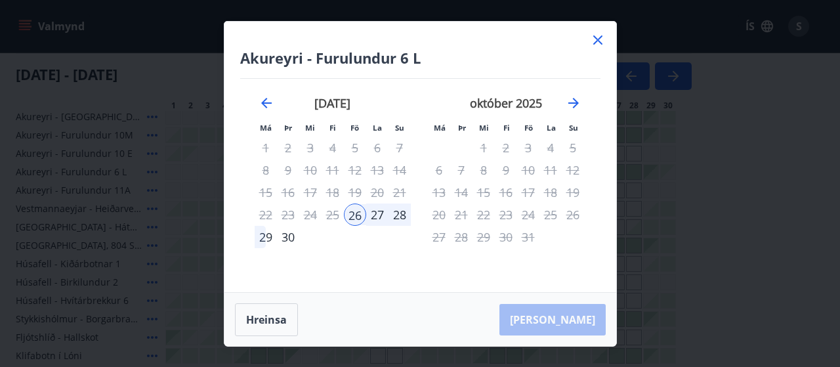
click at [598, 35] on icon at bounding box center [598, 40] width 16 height 16
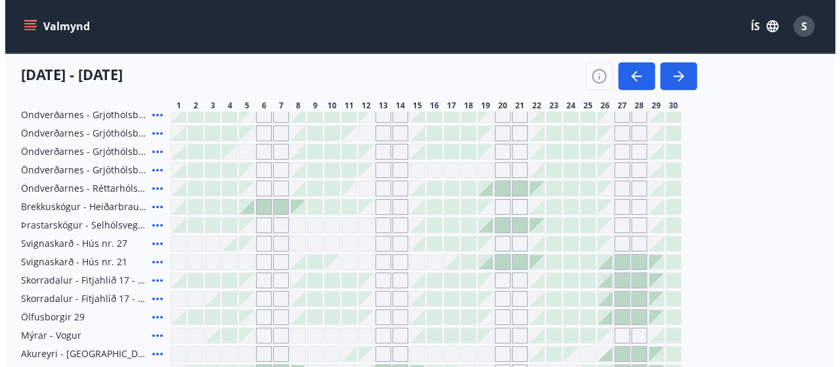
scroll to position [243, 0]
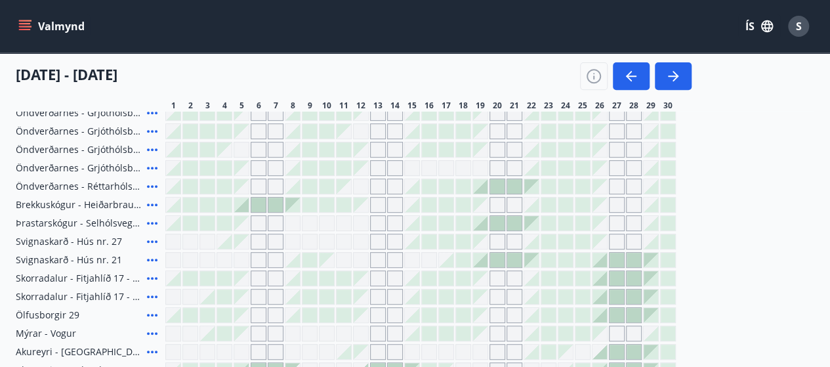
click at [152, 280] on icon at bounding box center [152, 278] width 16 height 16
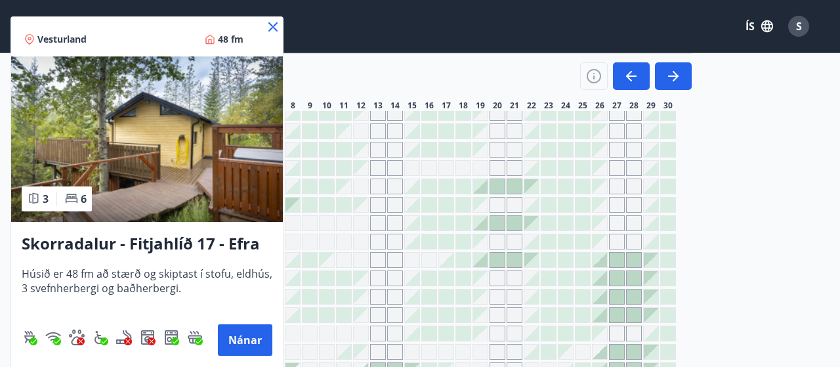
click at [257, 183] on img at bounding box center [147, 138] width 272 height 165
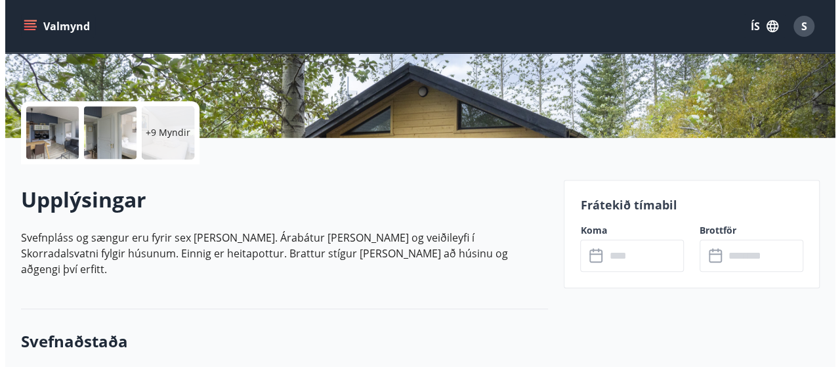
scroll to position [266, 0]
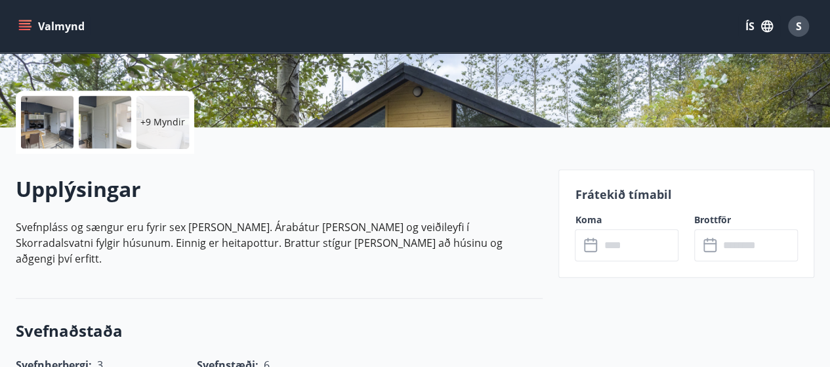
click at [165, 109] on div "+9 Myndir" at bounding box center [162, 122] width 52 height 52
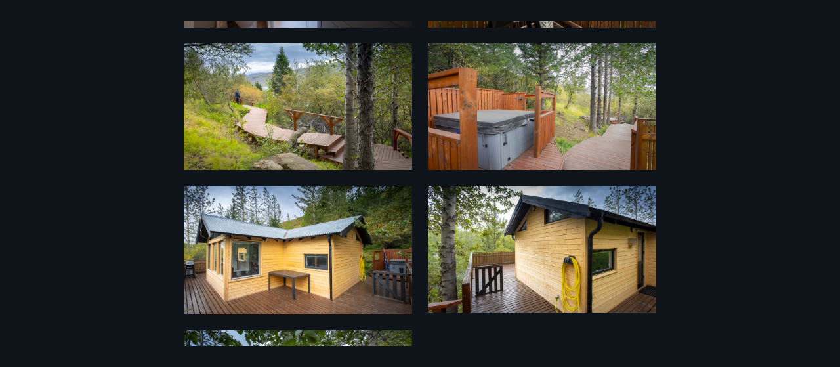
scroll to position [857, 0]
